Goal: Task Accomplishment & Management: Manage account settings

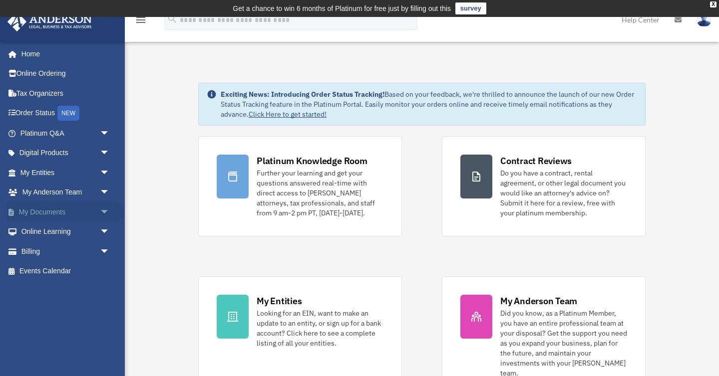
click at [96, 209] on link "My Documents arrow_drop_down" at bounding box center [66, 212] width 118 height 20
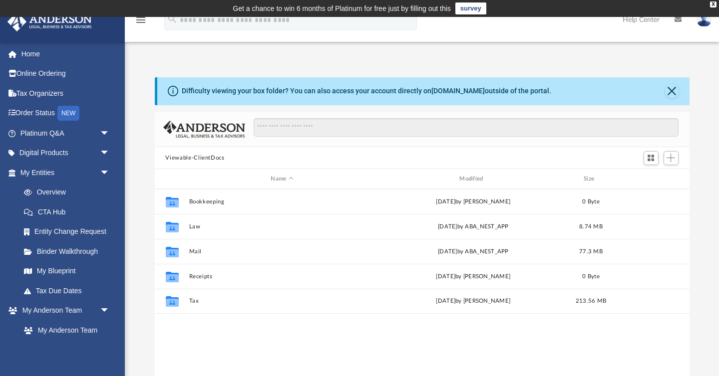
scroll to position [227, 535]
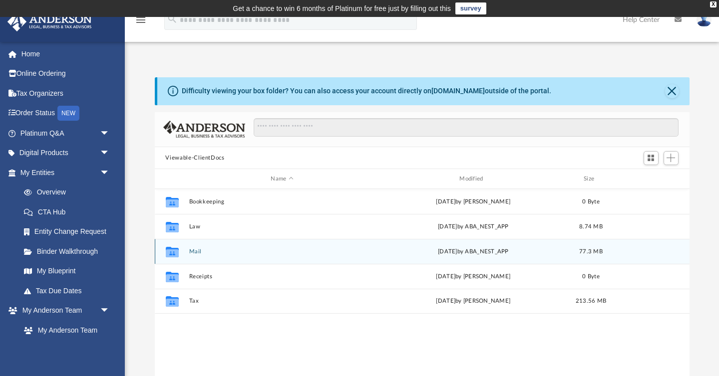
click at [194, 253] on button "Mail" at bounding box center [282, 252] width 187 height 6
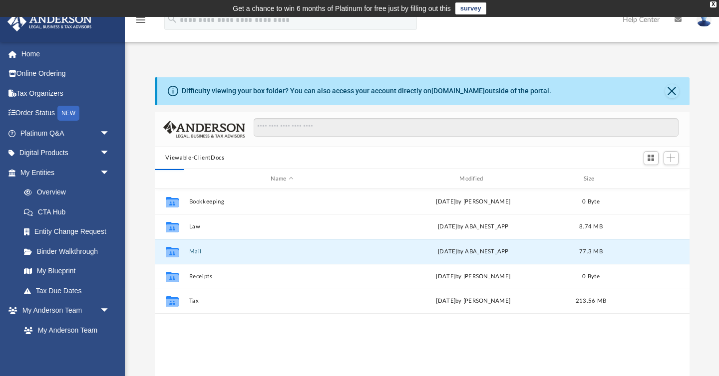
click at [139, 270] on div "Difficulty viewing your box folder? You can also access your account directly o…" at bounding box center [422, 236] width 594 height 319
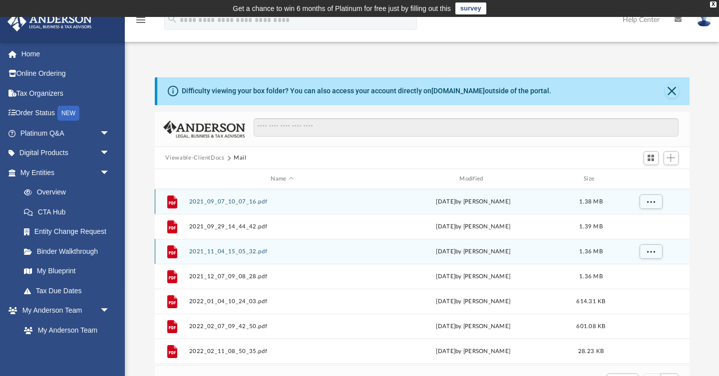
scroll to position [0, 0]
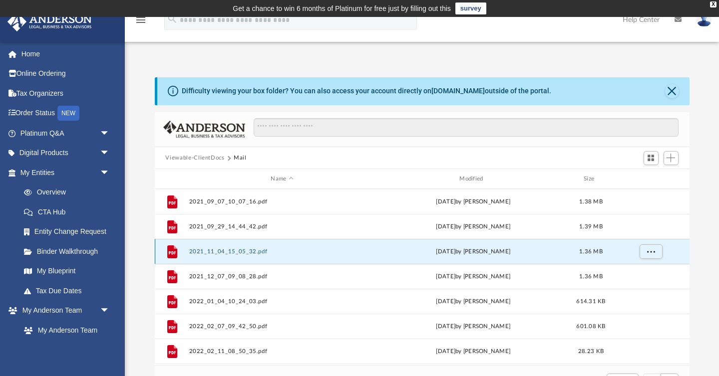
click at [197, 252] on button "2021_11_04_15_05_32.pdf" at bounding box center [282, 252] width 187 height 6
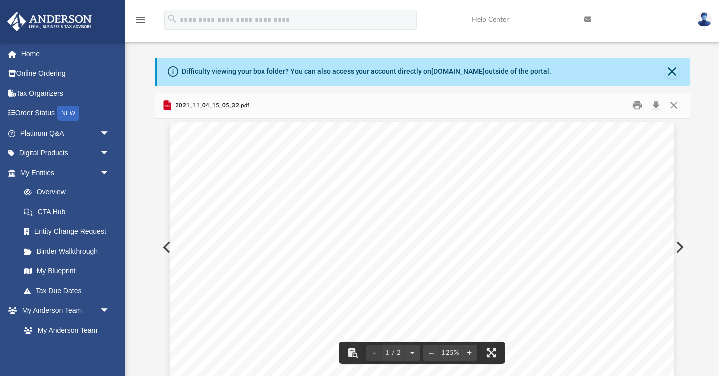
scroll to position [0, 0]
click at [675, 107] on button "Close" at bounding box center [674, 105] width 18 height 15
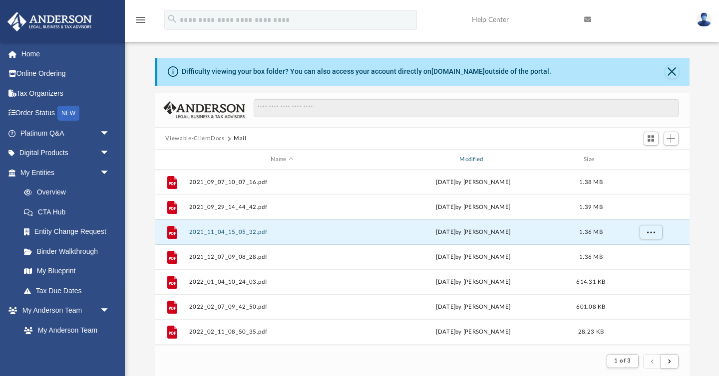
click at [479, 157] on div "Modified" at bounding box center [472, 159] width 187 height 9
click at [480, 155] on div "Modified" at bounding box center [472, 159] width 187 height 9
click at [706, 204] on div "Difficulty viewing your box folder? You can also access your account directly o…" at bounding box center [422, 217] width 594 height 319
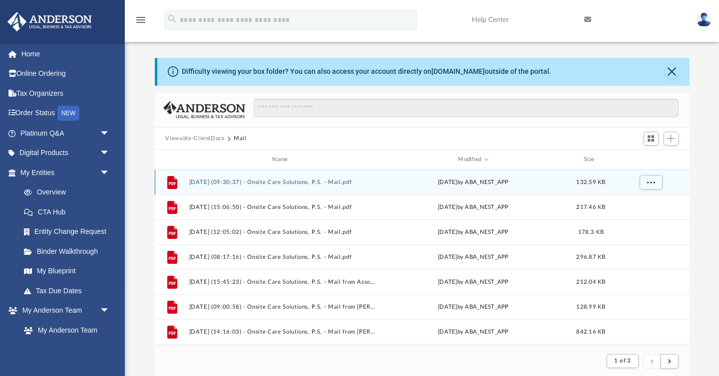
click at [328, 184] on button "2025.09.26 (09:30:37) - Onsite Care Solutions, P.S. - Mail.pdf" at bounding box center [282, 182] width 187 height 6
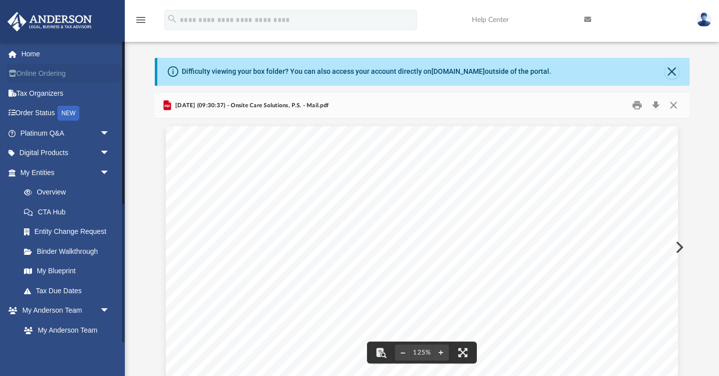
click at [68, 72] on link "Online Ordering" at bounding box center [66, 74] width 118 height 20
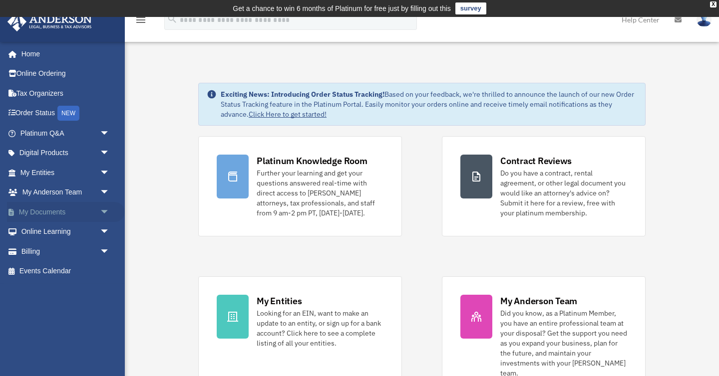
click at [52, 208] on link "My Documents arrow_drop_down" at bounding box center [66, 212] width 118 height 20
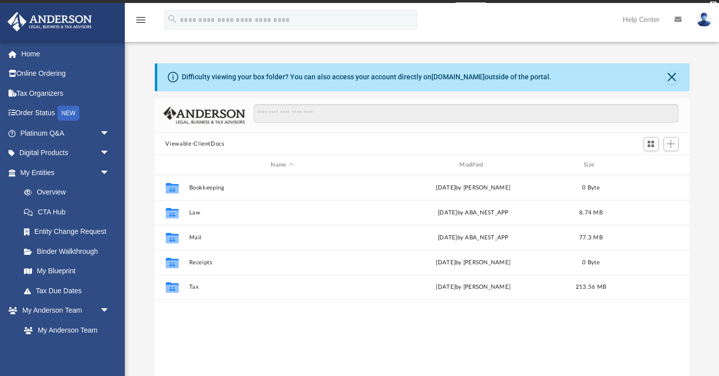
scroll to position [227, 535]
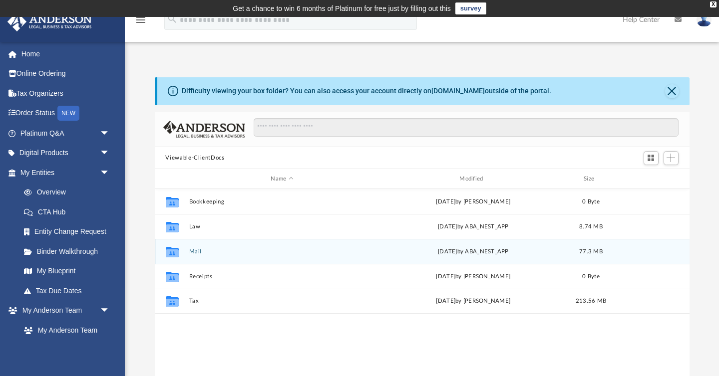
click at [195, 250] on button "Mail" at bounding box center [282, 252] width 187 height 6
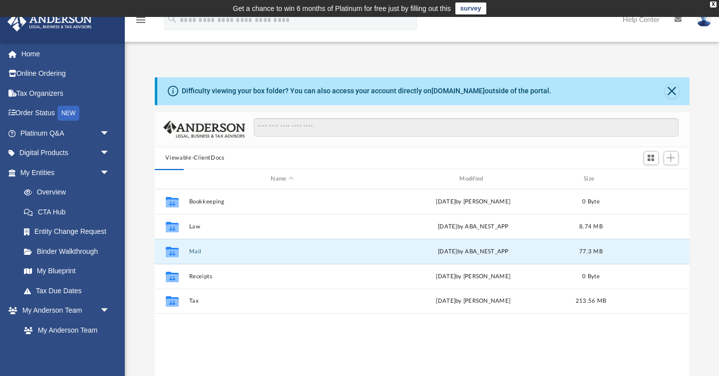
click at [141, 310] on div "Difficulty viewing your box folder? You can also access your account directly o…" at bounding box center [422, 236] width 594 height 319
click at [136, 274] on div "Difficulty viewing your box folder? You can also access your account directly o…" at bounding box center [422, 236] width 594 height 319
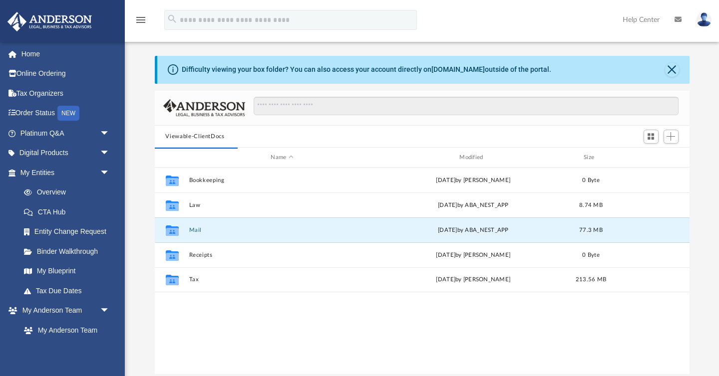
scroll to position [26, 0]
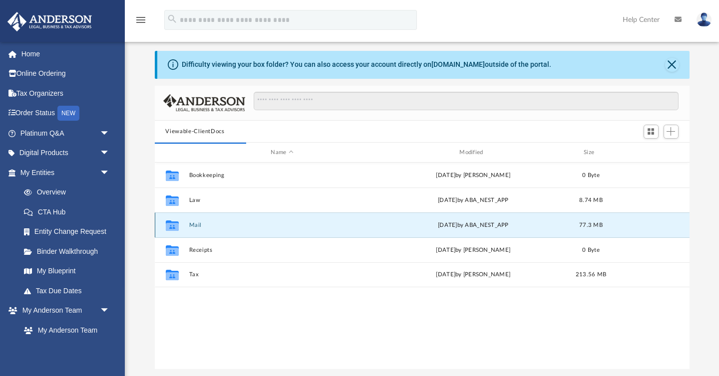
click at [189, 223] on button "Mail" at bounding box center [282, 225] width 187 height 6
click at [129, 264] on div "Difficulty viewing your box folder? You can also access your account directly o…" at bounding box center [422, 210] width 594 height 319
click at [140, 259] on div "Difficulty viewing your box folder? You can also access your account directly o…" at bounding box center [422, 210] width 594 height 319
click at [191, 224] on button "Mail" at bounding box center [282, 225] width 187 height 6
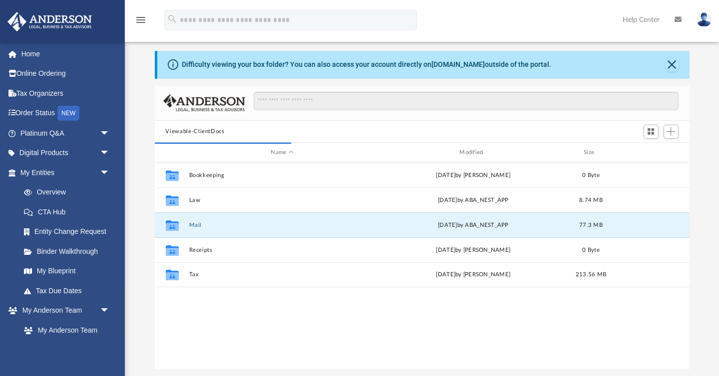
click at [138, 251] on div "Difficulty viewing your box folder? You can also access your account directly o…" at bounding box center [422, 210] width 594 height 319
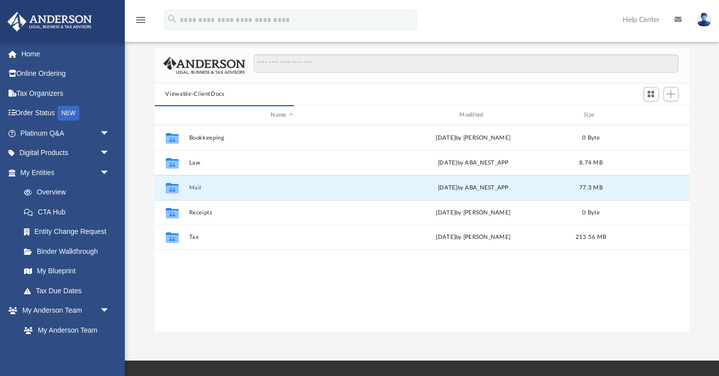
scroll to position [74, 0]
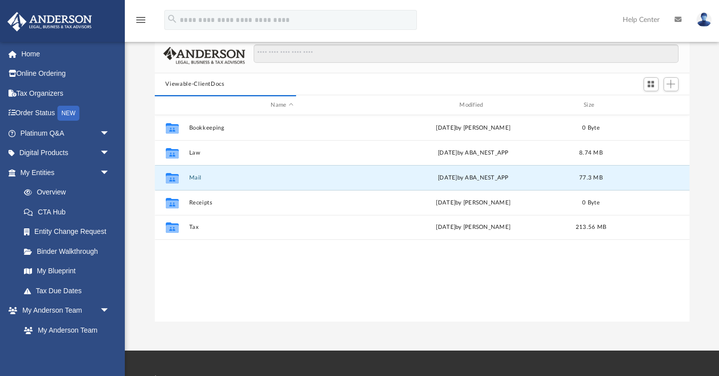
click at [138, 252] on div "Difficulty viewing your box folder? You can also access your account directly o…" at bounding box center [422, 162] width 594 height 319
click at [174, 177] on icon "grid" at bounding box center [171, 180] width 13 height 8
click at [196, 176] on button "Mail" at bounding box center [282, 178] width 187 height 6
click at [151, 279] on div "Difficulty viewing your box folder? You can also access your account directly o…" at bounding box center [422, 162] width 594 height 319
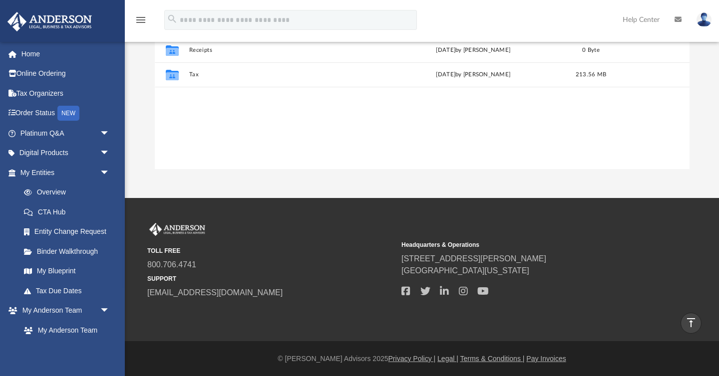
scroll to position [0, 0]
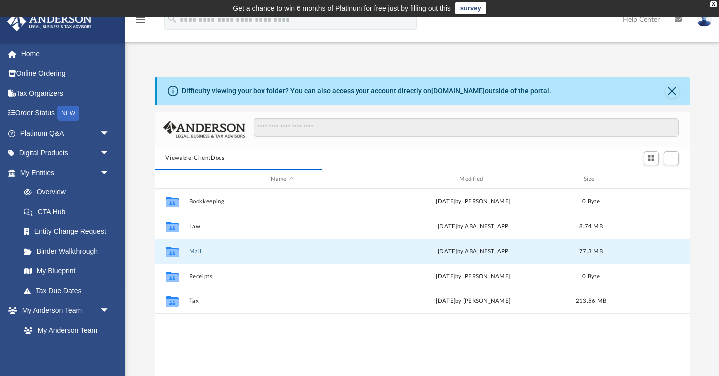
click at [192, 250] on button "Mail" at bounding box center [282, 252] width 187 height 6
click at [717, 124] on div "Difficulty viewing your box folder? You can also access your account directly o…" at bounding box center [422, 236] width 594 height 319
click at [141, 183] on div "Difficulty viewing your box folder? You can also access your account directly o…" at bounding box center [422, 236] width 594 height 319
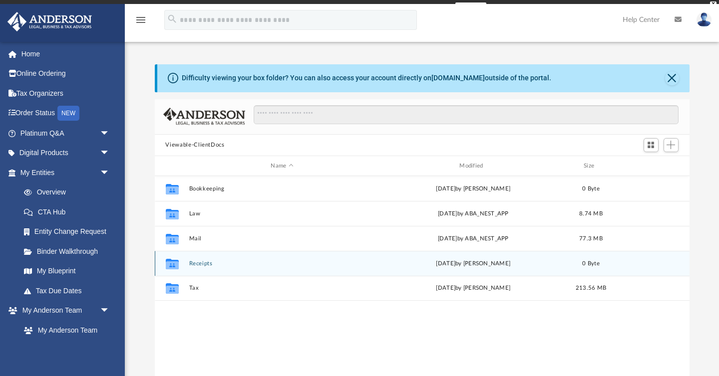
scroll to position [227, 535]
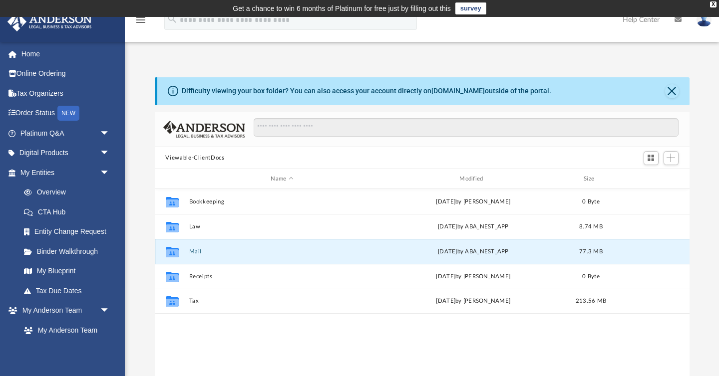
click at [196, 251] on button "Mail" at bounding box center [282, 252] width 187 height 6
click at [668, 91] on button "Close" at bounding box center [672, 91] width 14 height 14
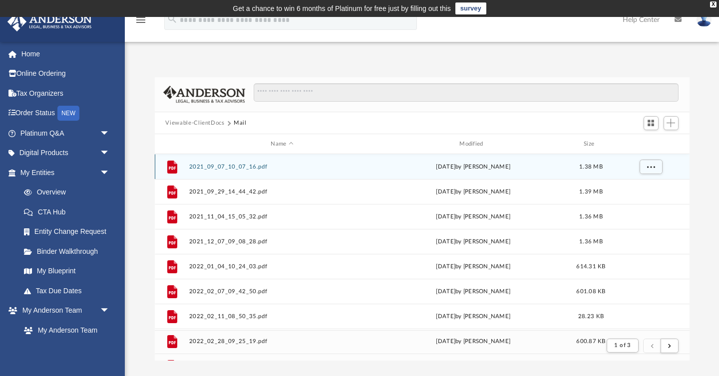
scroll to position [0, 0]
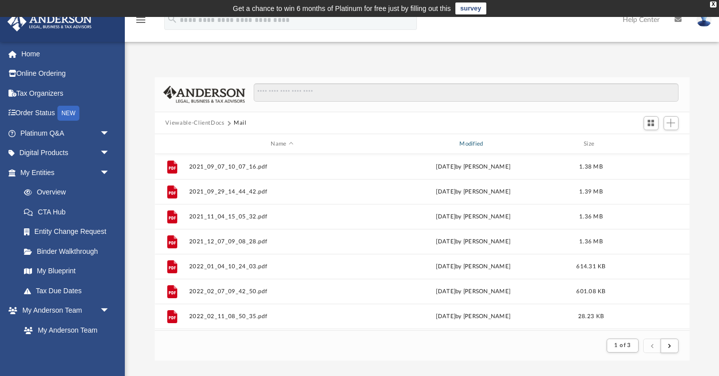
click at [474, 141] on div "Modified" at bounding box center [472, 144] width 187 height 9
click at [696, 203] on div "Difficulty viewing your box folder? You can also access your account directly o…" at bounding box center [422, 219] width 594 height 284
click at [653, 124] on span "Switch to Grid View" at bounding box center [651, 123] width 8 height 8
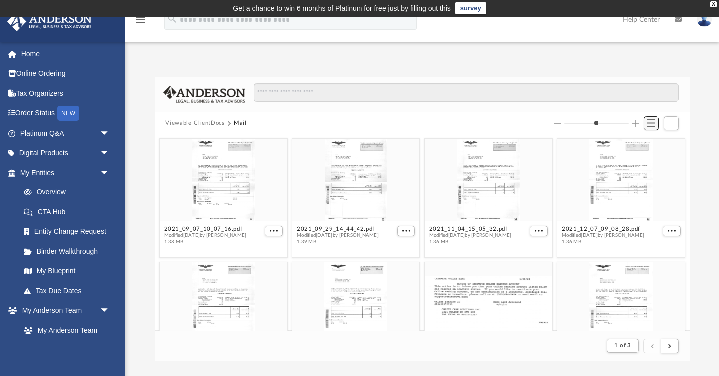
scroll to position [196, 535]
click at [635, 125] on button "Increase column size" at bounding box center [635, 123] width 7 height 7
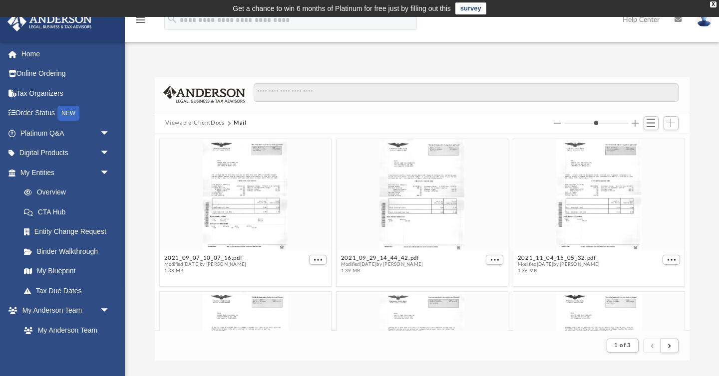
click at [635, 125] on button "Increase column size" at bounding box center [635, 123] width 7 height 7
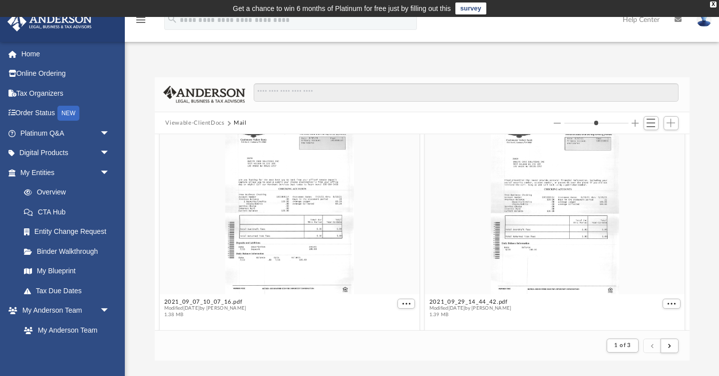
click at [635, 124] on button "Increase column size" at bounding box center [635, 123] width 7 height 7
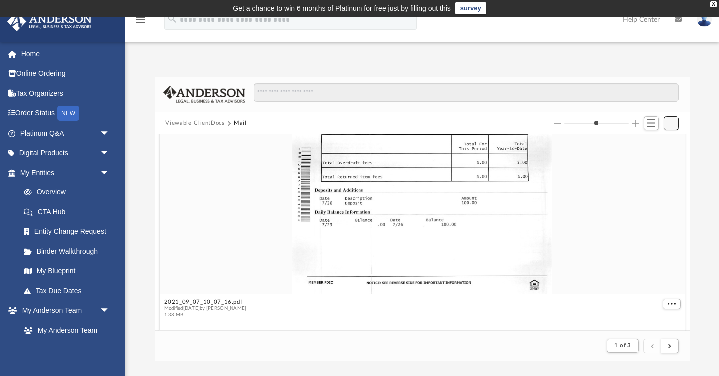
click at [666, 124] on button "Add" at bounding box center [671, 123] width 15 height 14
click at [708, 127] on div "Difficulty viewing your box folder? You can also access your account directly o…" at bounding box center [422, 219] width 594 height 284
click at [239, 121] on button "Mail" at bounding box center [240, 123] width 13 height 9
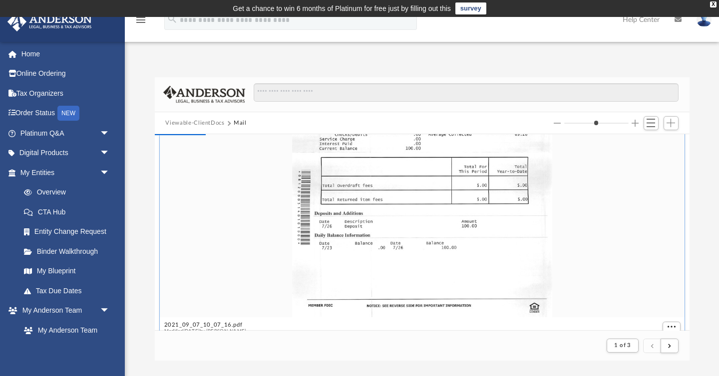
scroll to position [6, 0]
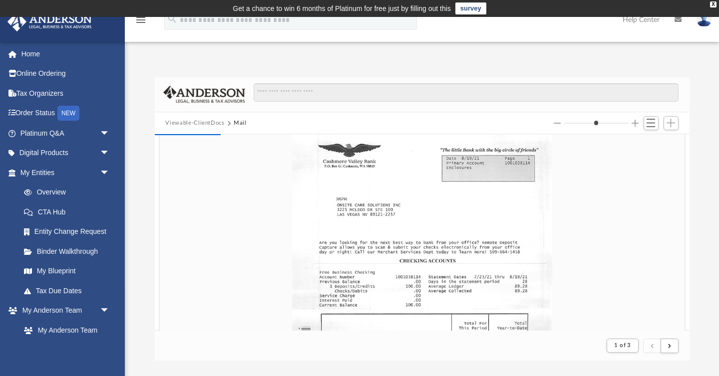
type input "*"
click at [600, 123] on input "Column size" at bounding box center [596, 123] width 64 height 7
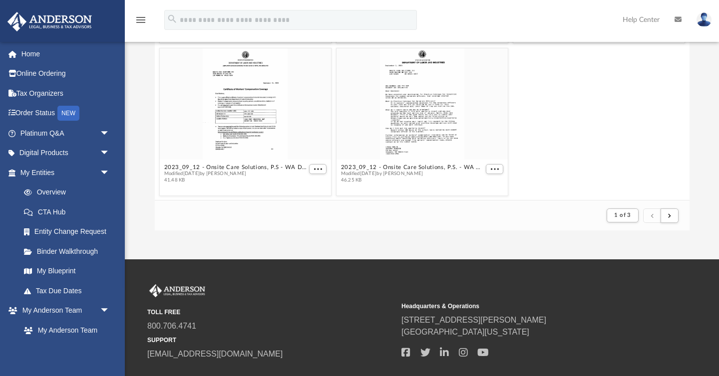
scroll to position [192, 0]
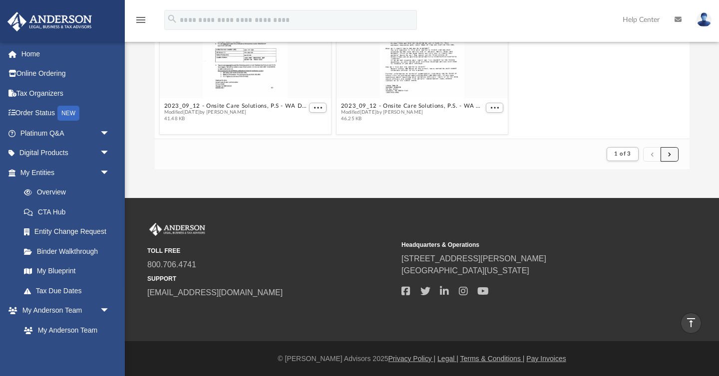
click at [671, 152] on span "submit" at bounding box center [669, 153] width 3 height 5
click at [697, 211] on div "TOLL FREE 800.706.4741 SUPPORT info@andersonadvisors.com Headquarters & Operati…" at bounding box center [359, 269] width 719 height 143
click at [671, 153] on button "submit" at bounding box center [670, 154] width 18 height 14
click at [688, 170] on div "App cheryldramos@live.com Sign Out cheryldramos@live.com Home Online Ordering T…" at bounding box center [359, 11] width 719 height 373
click at [670, 154] on span "submit" at bounding box center [669, 153] width 3 height 5
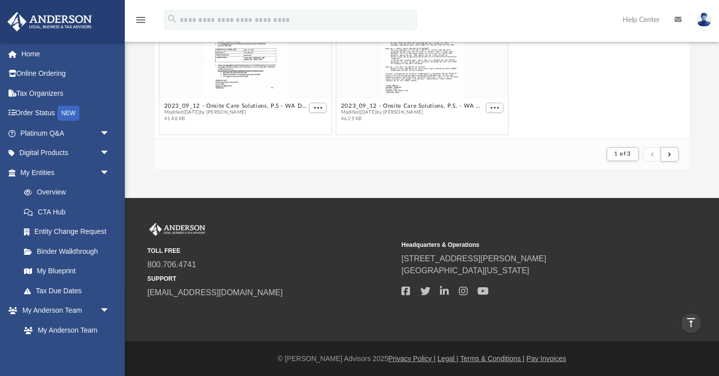
click at [703, 158] on div "Difficulty viewing your box folder? You can also access your account directly o…" at bounding box center [422, 28] width 594 height 284
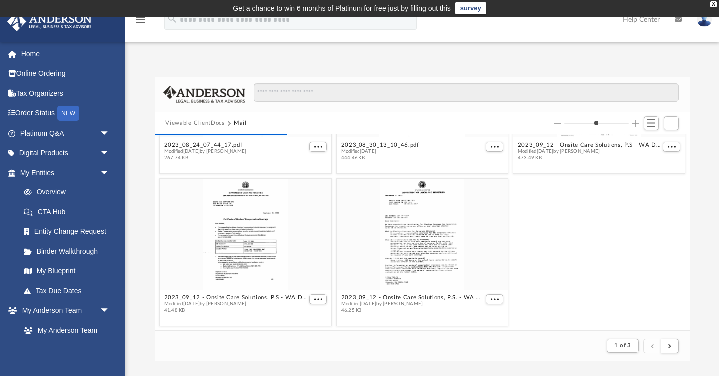
click at [703, 158] on div "Difficulty viewing your box folder? You can also access your account directly o…" at bounding box center [422, 219] width 594 height 284
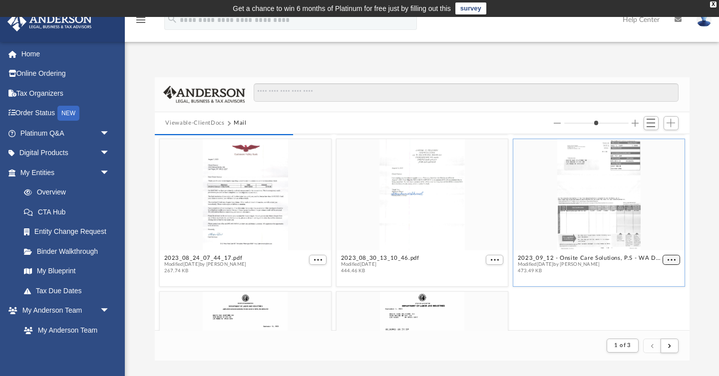
click at [674, 147] on figure "2023_09_12 - Onsite Care Solutions, P.S - WA Dept. of Labor (1).pdf Modified Tu…" at bounding box center [598, 208] width 171 height 139
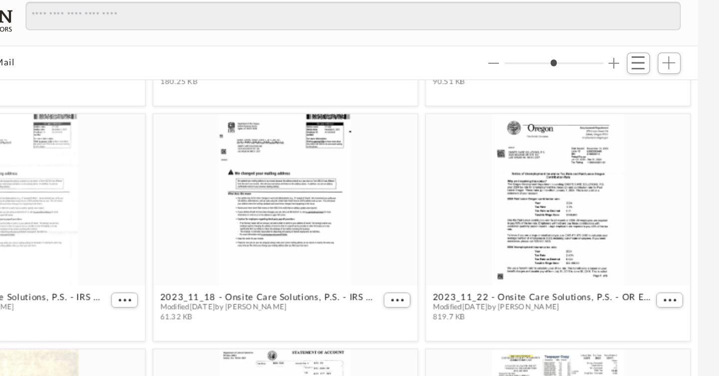
scroll to position [534, 0]
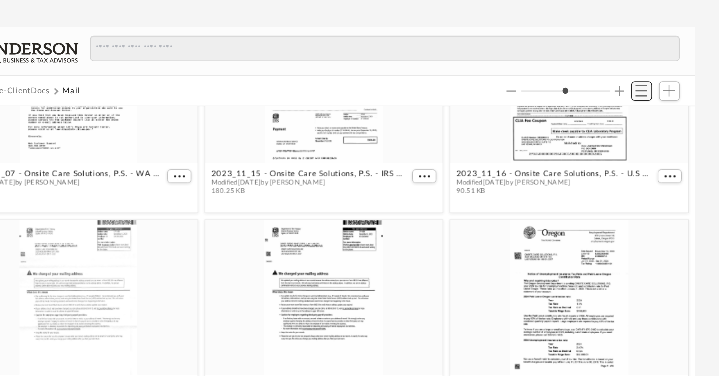
click at [654, 124] on span "Switch to List View" at bounding box center [651, 123] width 8 height 8
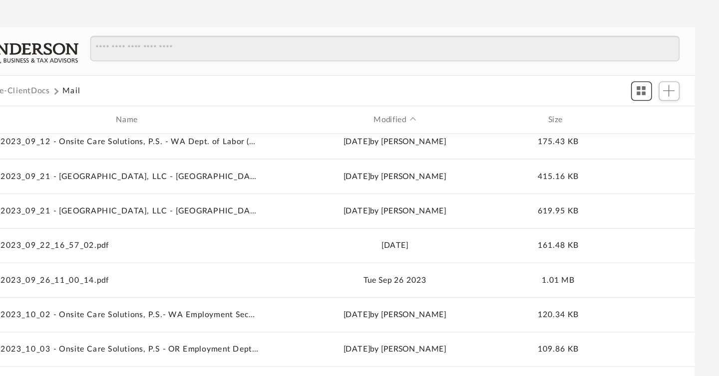
scroll to position [0, 0]
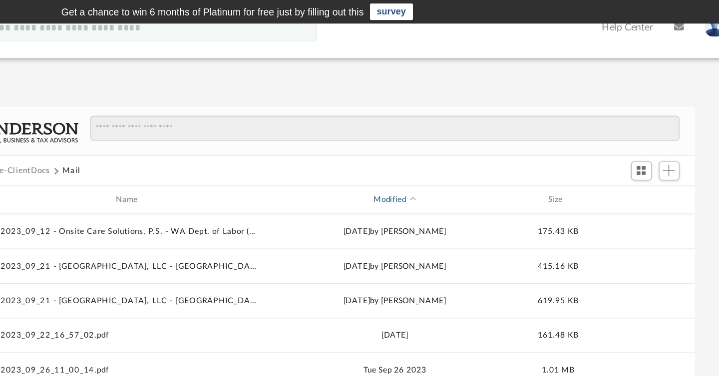
click at [481, 144] on div "Modified" at bounding box center [472, 144] width 187 height 9
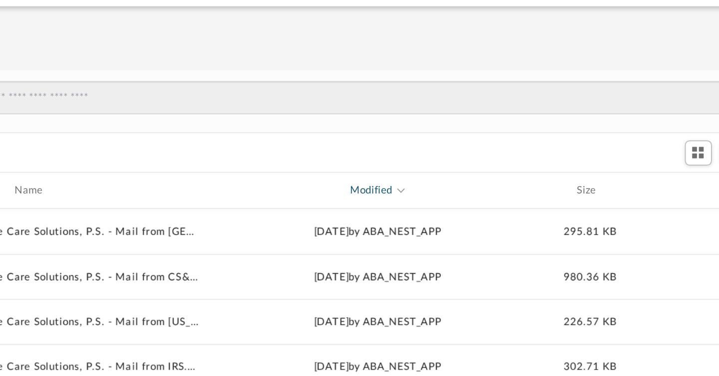
click at [473, 142] on div "Modified" at bounding box center [472, 144] width 187 height 9
click at [485, 145] on span "Modified" at bounding box center [486, 143] width 4 height 4
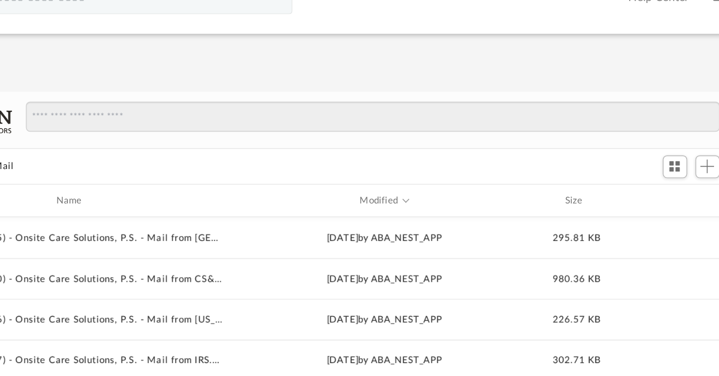
click at [469, 102] on div at bounding box center [461, 97] width 433 height 29
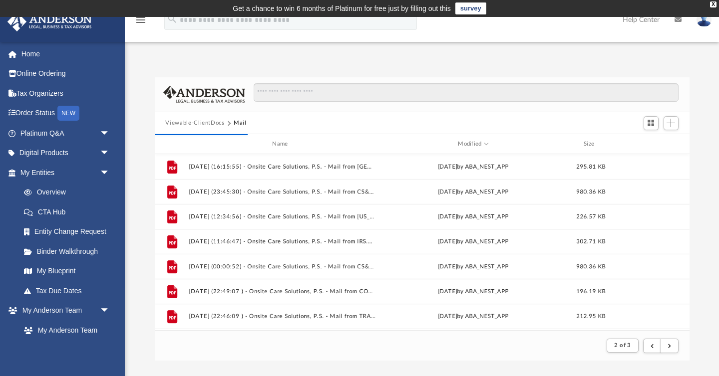
click at [140, 196] on div "Difficulty viewing your box folder? You can also access your account directly o…" at bounding box center [422, 219] width 594 height 284
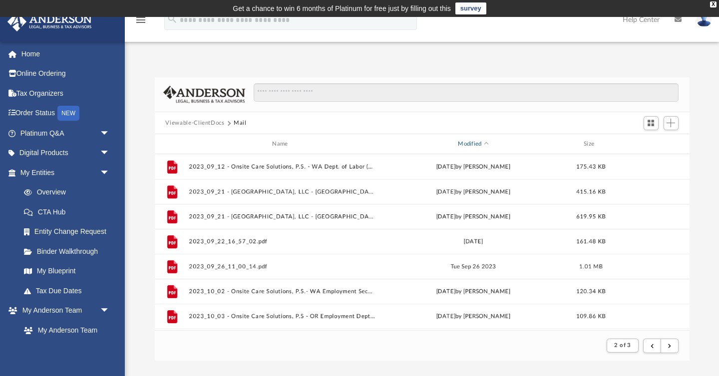
click at [484, 144] on div "Modified" at bounding box center [472, 144] width 187 height 9
click at [485, 144] on span "Modified" at bounding box center [486, 144] width 4 height 4
click at [702, 204] on div "Difficulty viewing your box folder? You can also access your account directly o…" at bounding box center [422, 219] width 594 height 284
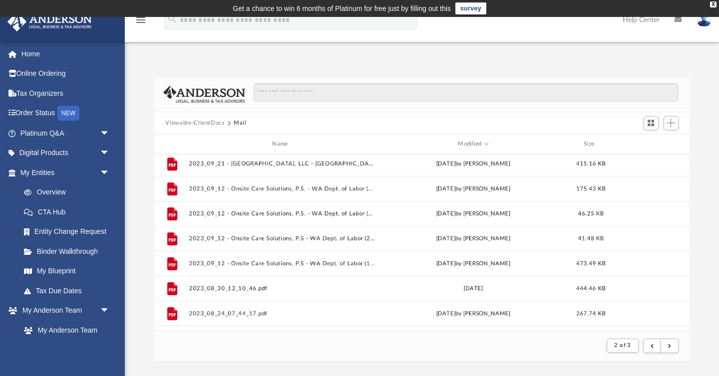
scroll to position [192, 0]
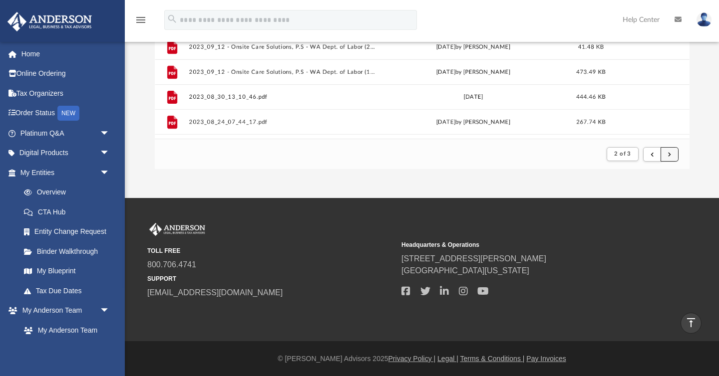
click at [671, 157] on button "submit" at bounding box center [670, 154] width 18 height 14
click at [675, 212] on div "TOLL FREE 800.706.4741 SUPPORT info@andersonadvisors.com Headquarters & Operati…" at bounding box center [359, 269] width 719 height 143
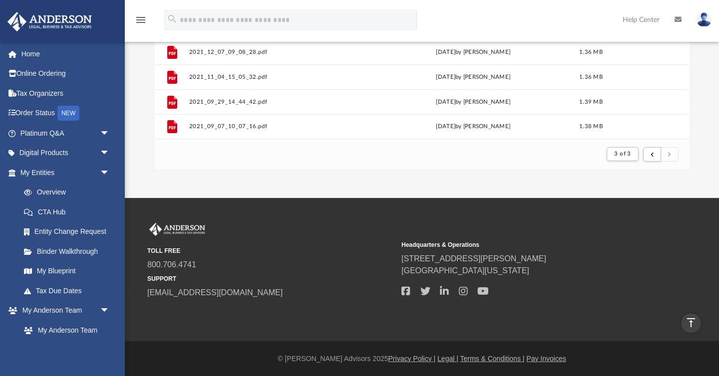
scroll to position [872, 0]
click at [651, 154] on span "submit" at bounding box center [652, 153] width 3 height 5
click at [655, 194] on div "App cheryldramos@live.com Sign Out cheryldramos@live.com Home Online Ordering T…" at bounding box center [359, 11] width 719 height 373
click at [654, 157] on button "submit" at bounding box center [652, 154] width 18 height 14
click at [656, 186] on div "App cheryldramos@live.com Sign Out cheryldramos@live.com Home Online Ordering T…" at bounding box center [359, 11] width 719 height 373
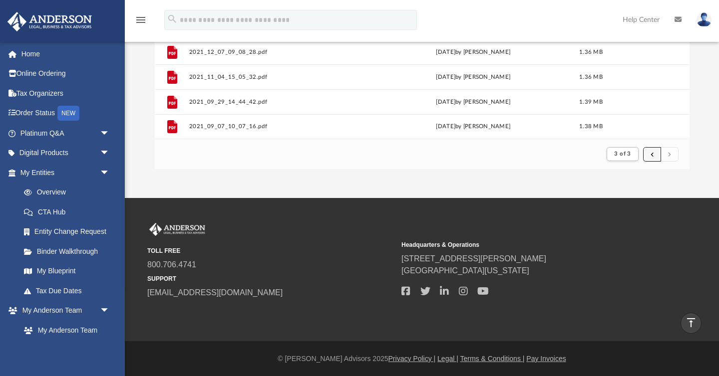
click at [650, 152] on button "submit" at bounding box center [652, 154] width 18 height 14
click at [638, 205] on div "TOLL FREE 800.706.4741 SUPPORT info@andersonadvisors.com Headquarters & Operati…" at bounding box center [359, 269] width 719 height 143
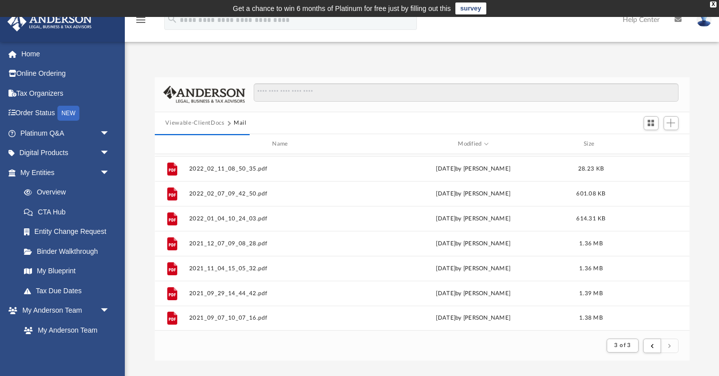
click at [702, 138] on div "Difficulty viewing your box folder? You can also access your account directly o…" at bounding box center [422, 219] width 594 height 284
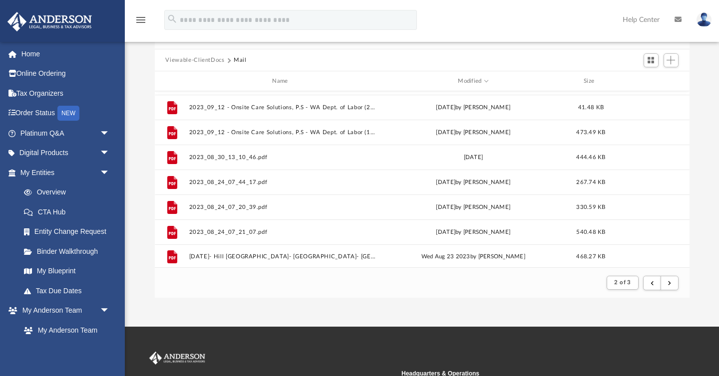
scroll to position [1071, 0]
click at [651, 287] on button "submit" at bounding box center [652, 283] width 18 height 14
click at [584, 319] on div "App cheryldramos@live.com Sign Out cheryldramos@live.com Home Online Ordering T…" at bounding box center [359, 140] width 719 height 373
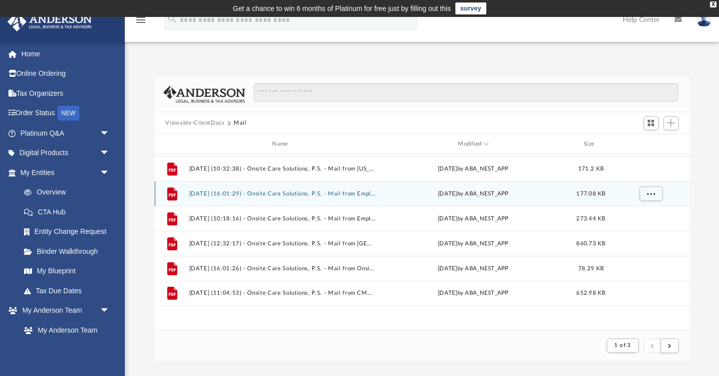
scroll to position [665, 0]
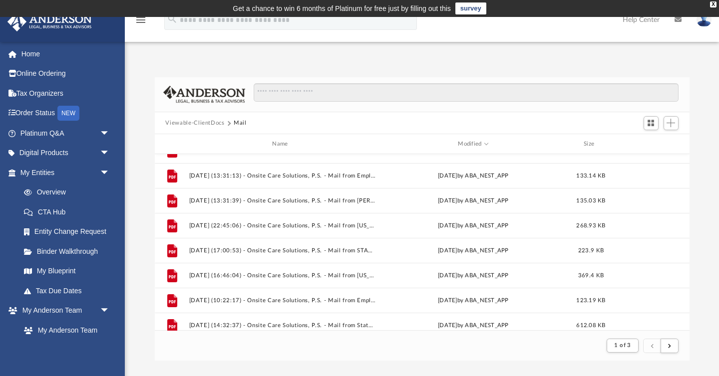
click at [711, 19] on link at bounding box center [704, 20] width 30 height 44
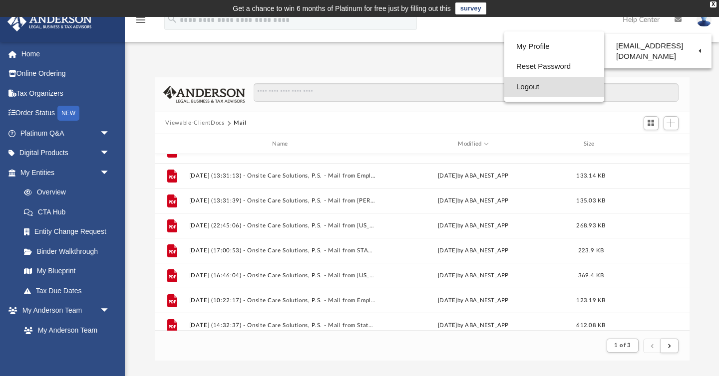
click at [535, 85] on link "Logout" at bounding box center [554, 87] width 100 height 20
